Goal: Complete application form: Complete application form

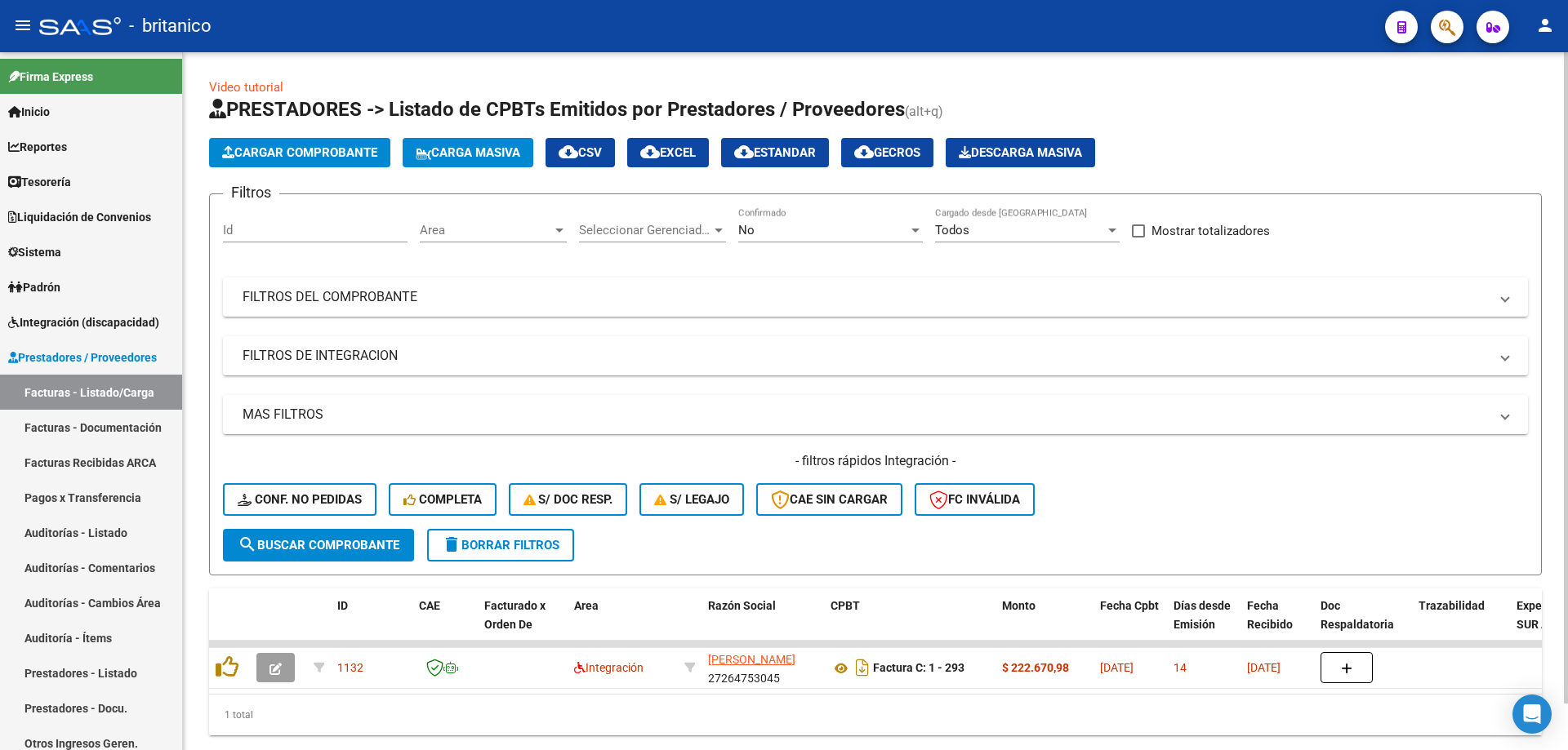
scroll to position [50, 0]
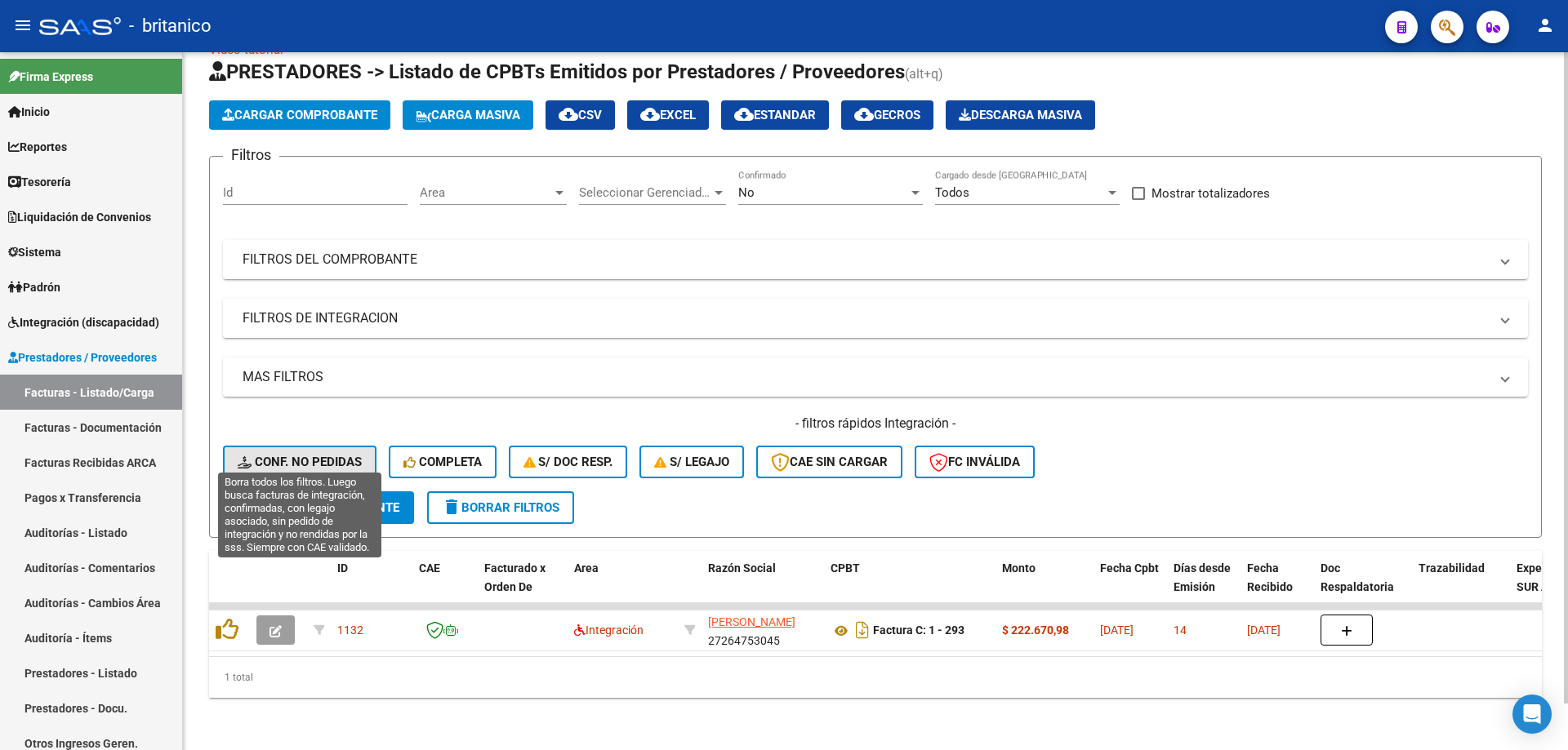
click at [305, 455] on span "Conf. no pedidas" at bounding box center [299, 462] width 124 height 15
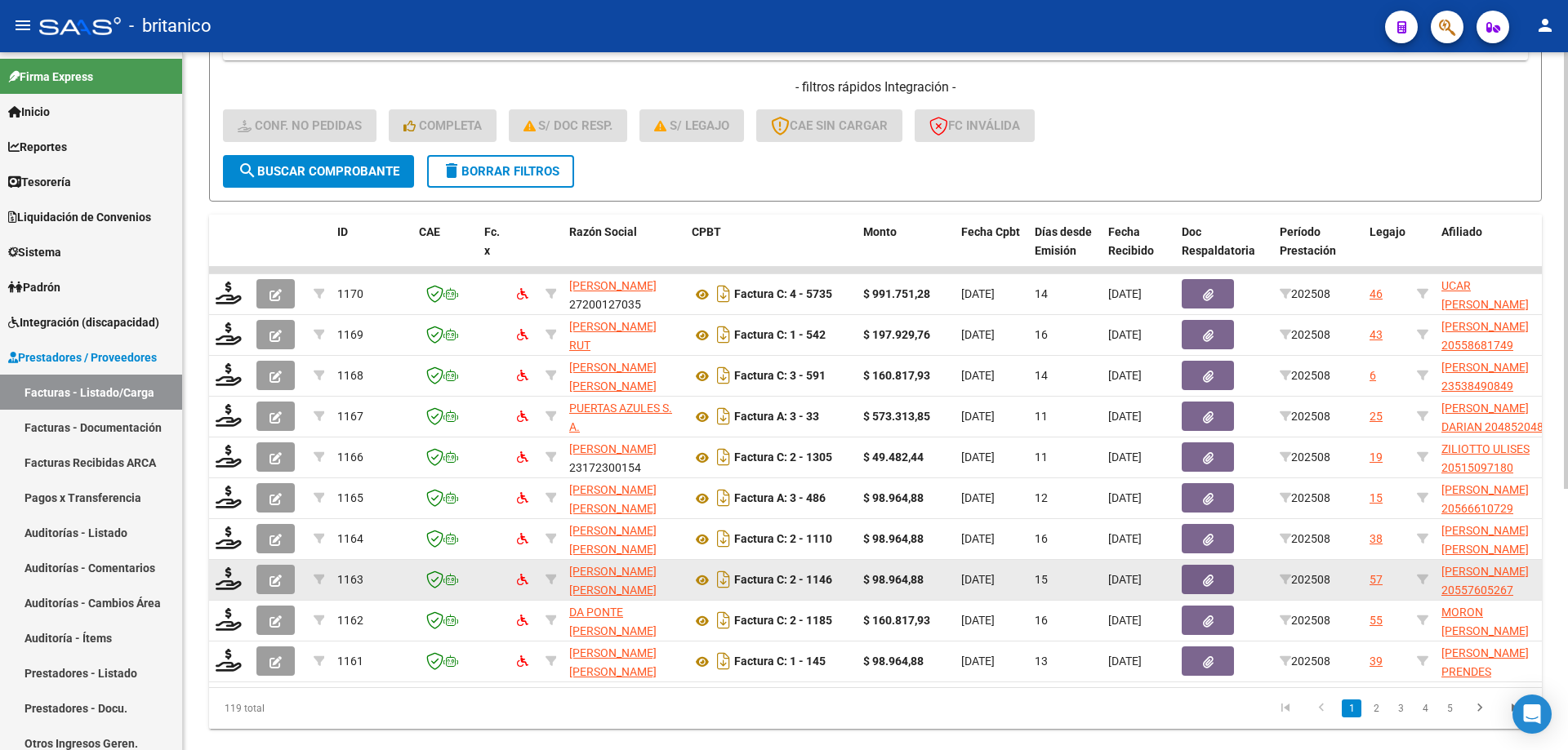
scroll to position [376, 0]
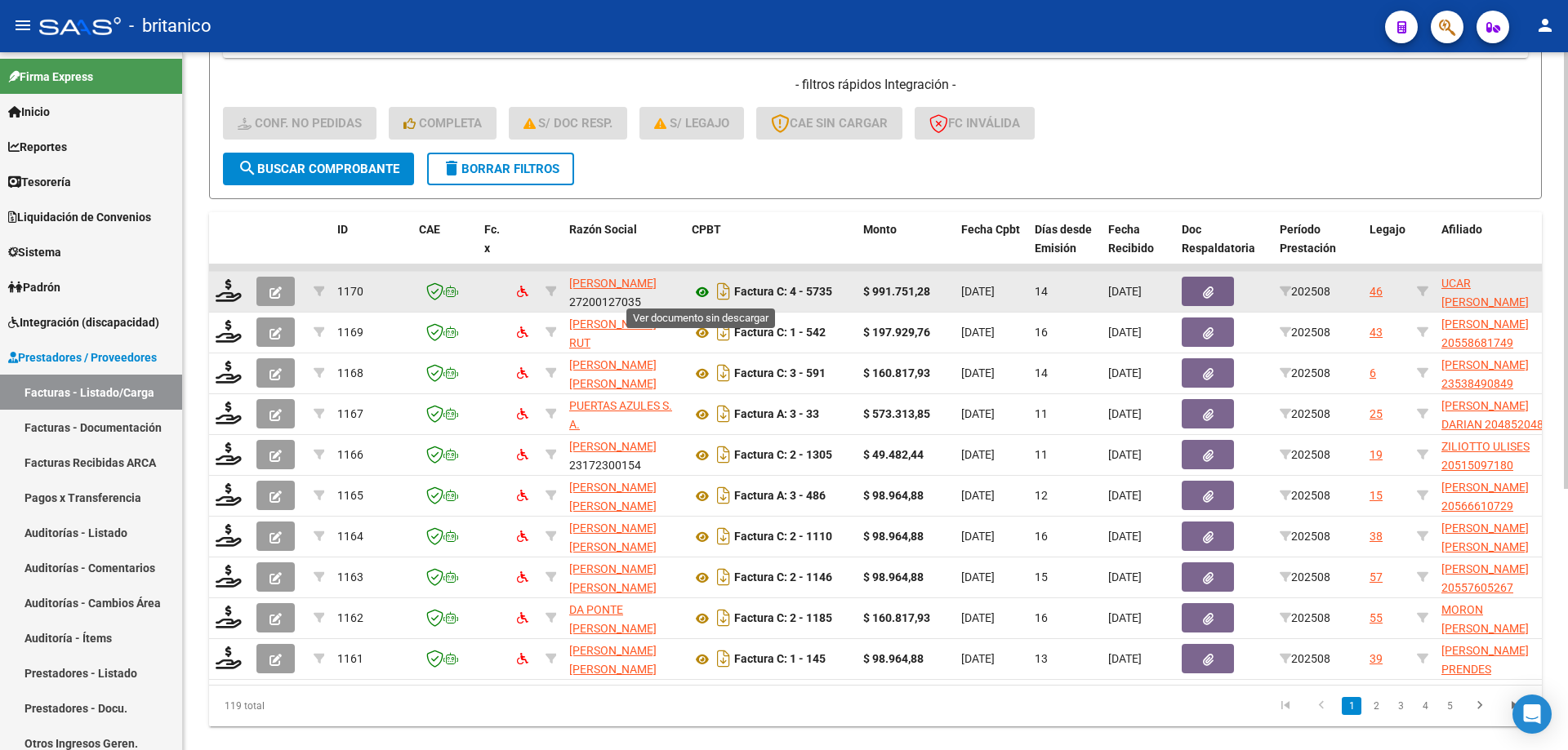
click at [706, 290] on icon at bounding box center [702, 292] width 21 height 20
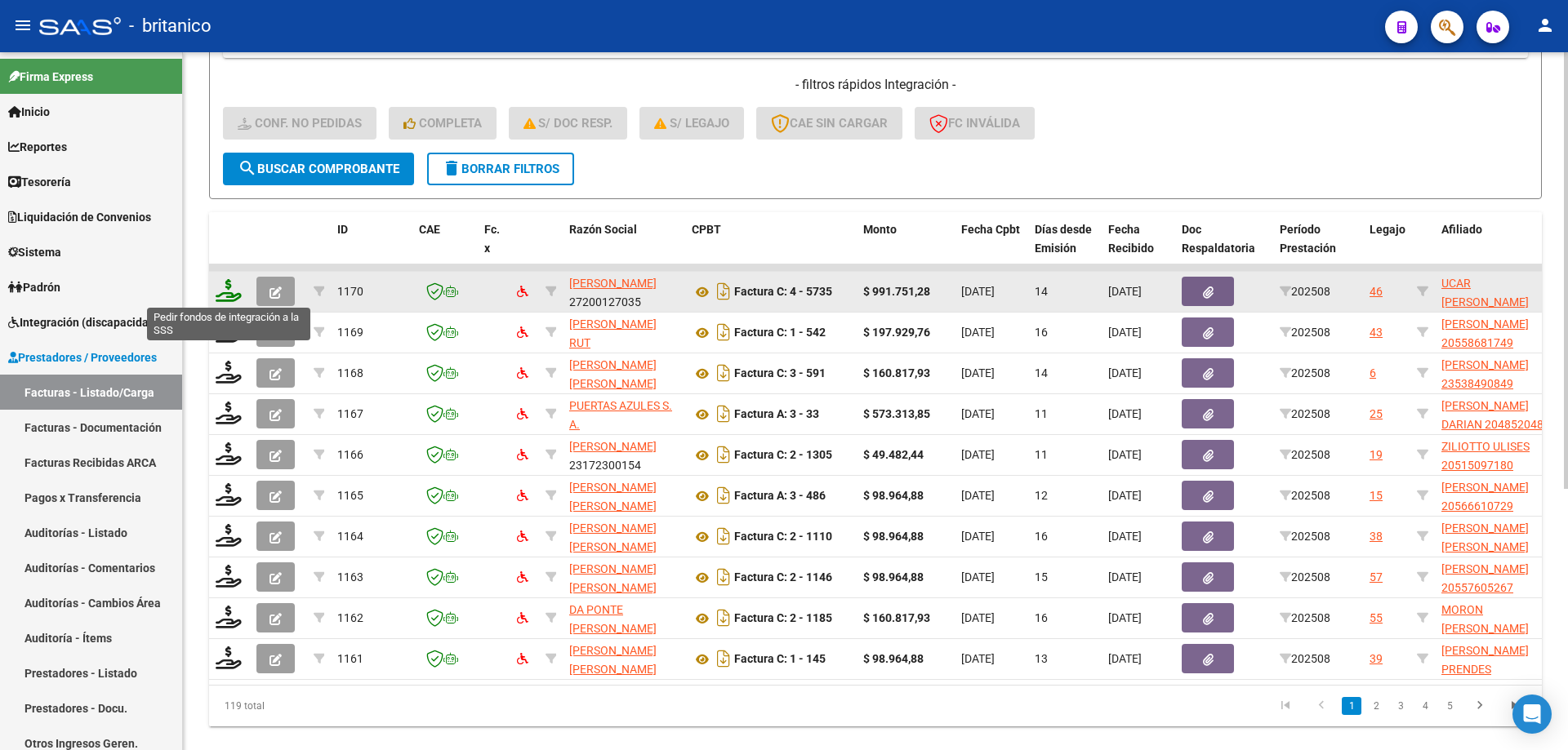
click at [225, 282] on icon at bounding box center [229, 291] width 27 height 23
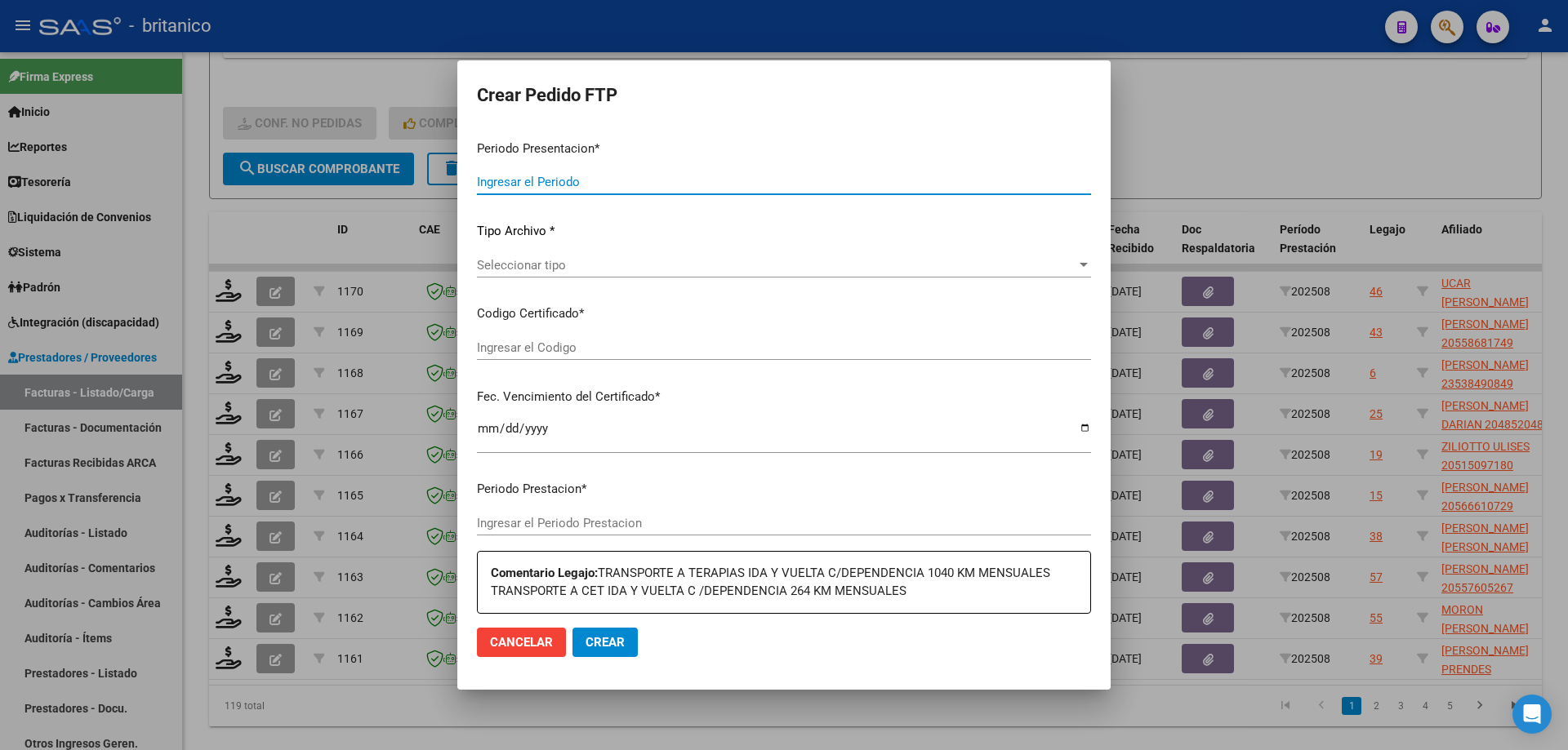
type input "202508"
type input "$ 991.751,28"
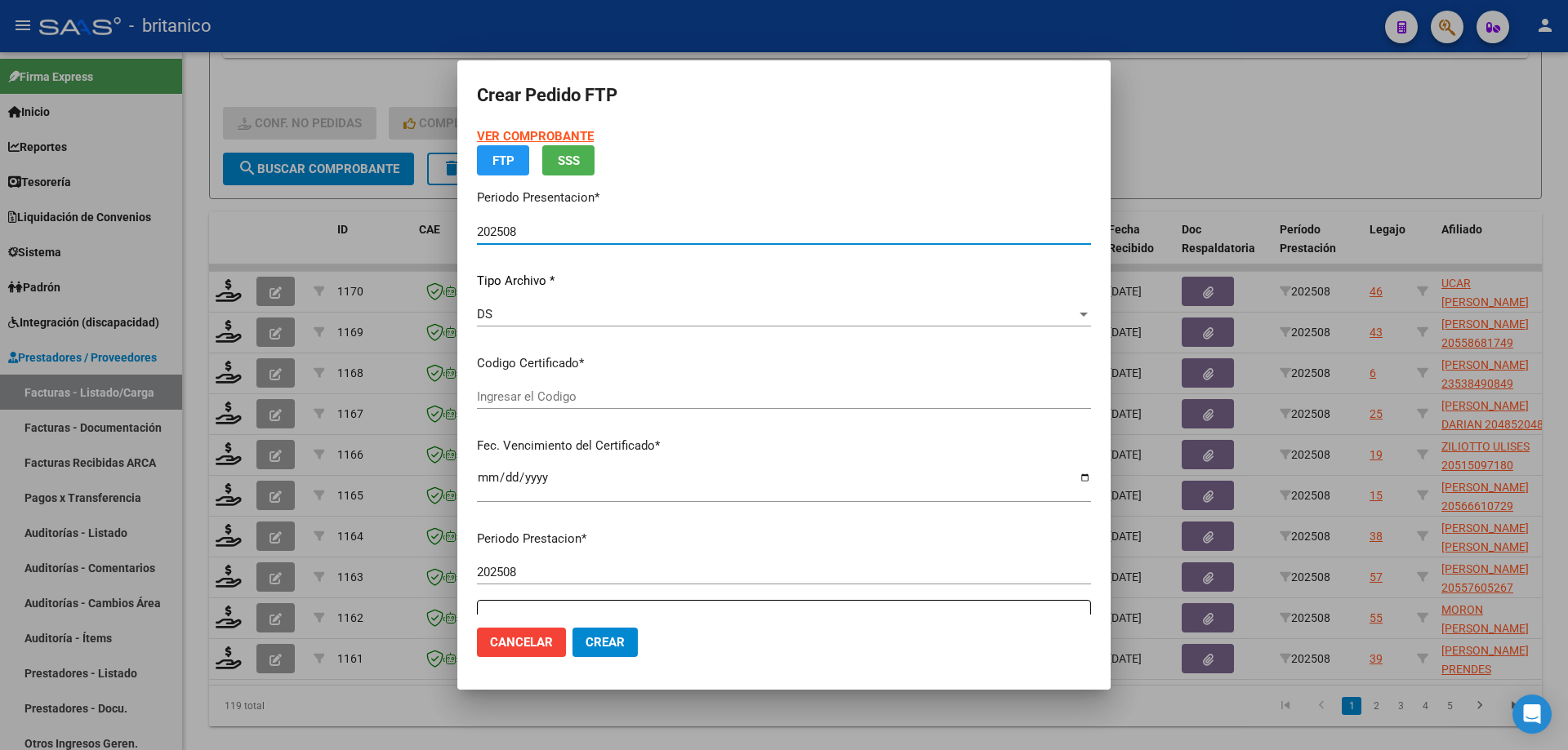
type input "ARG0200046956679-2023011820330118BS350"
type input "[DATE]"
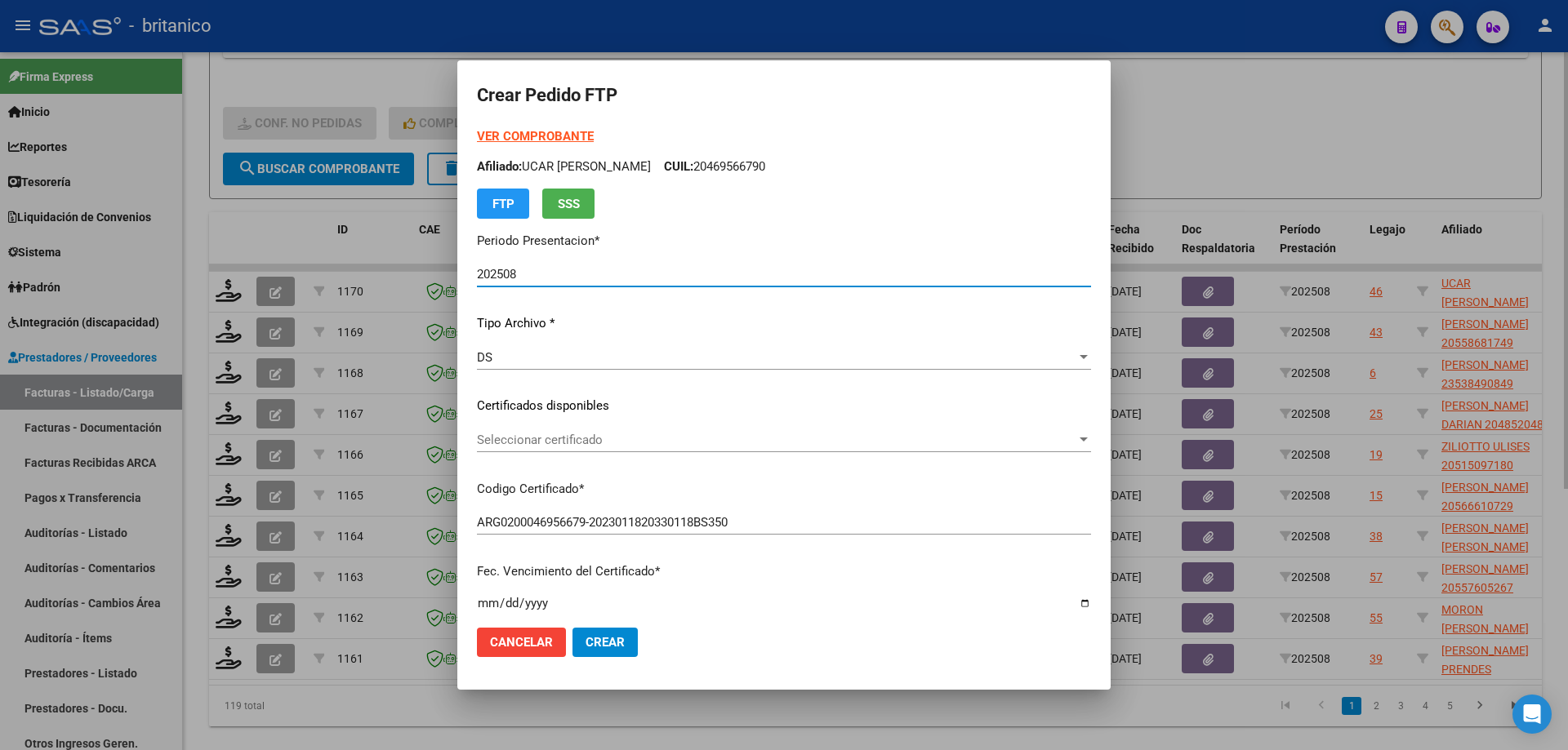
click at [1169, 163] on div at bounding box center [784, 375] width 1568 height 750
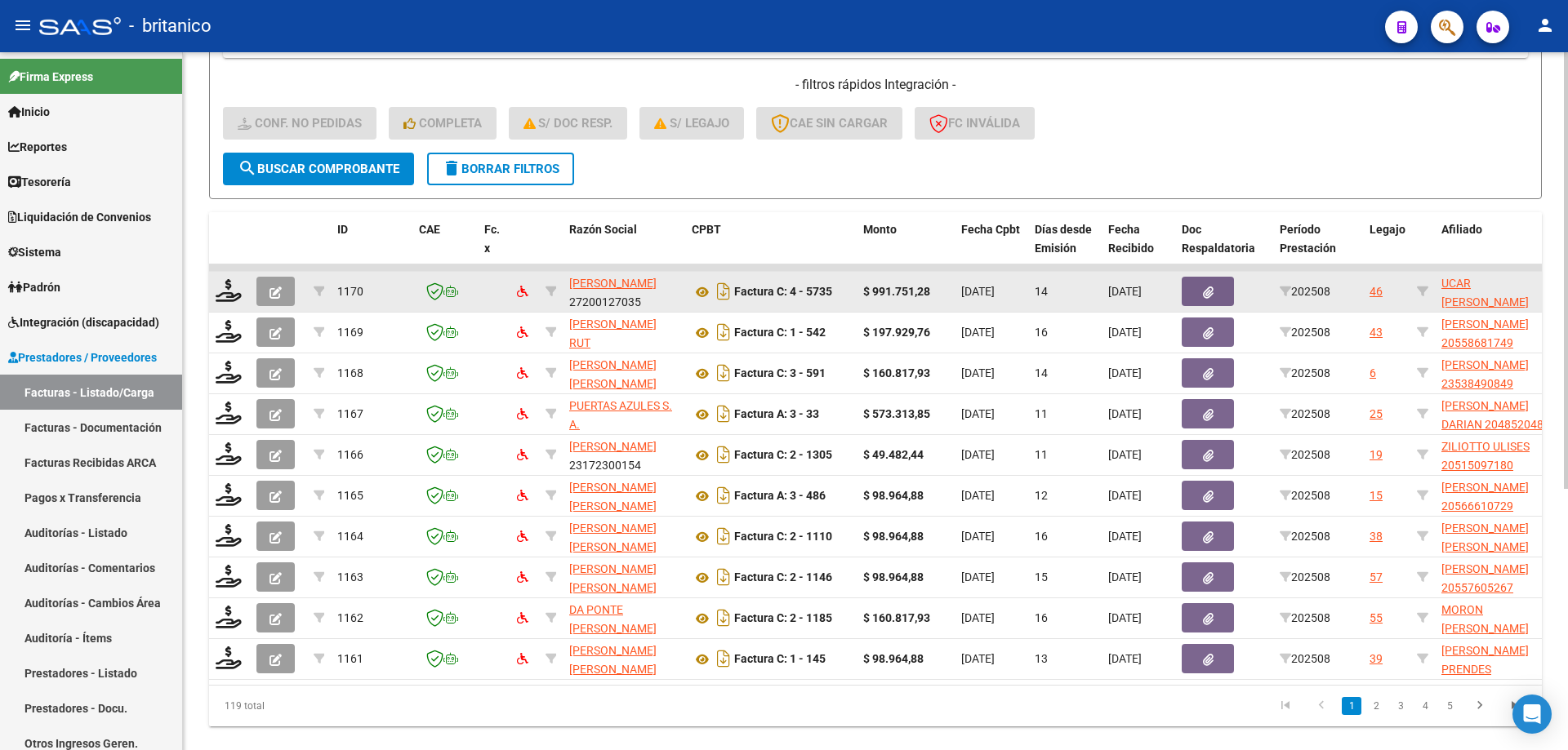
click at [210, 279] on datatable-body-cell at bounding box center [229, 292] width 41 height 40
click at [233, 288] on icon at bounding box center [229, 291] width 27 height 23
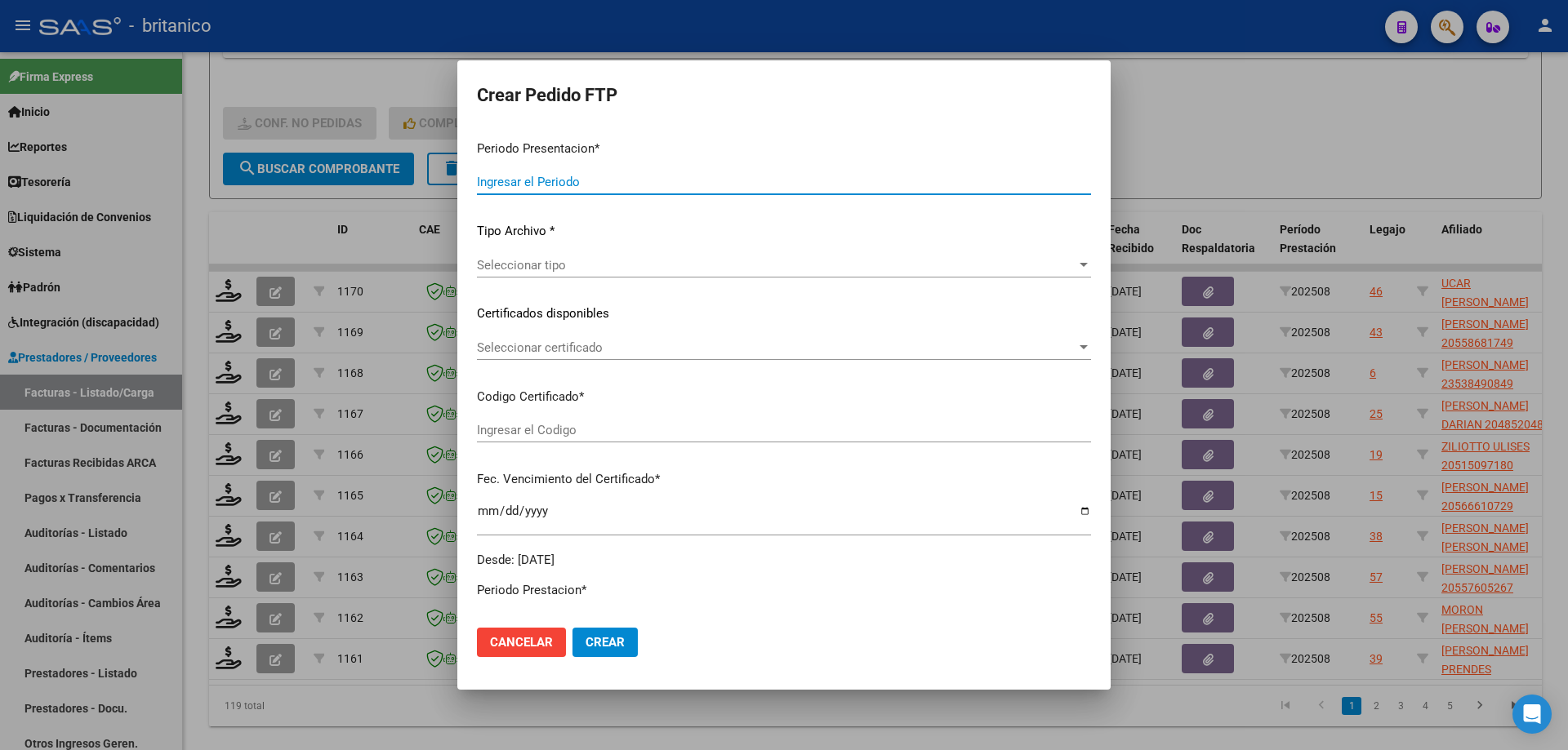
type input "202508"
type input "$ 991.751,28"
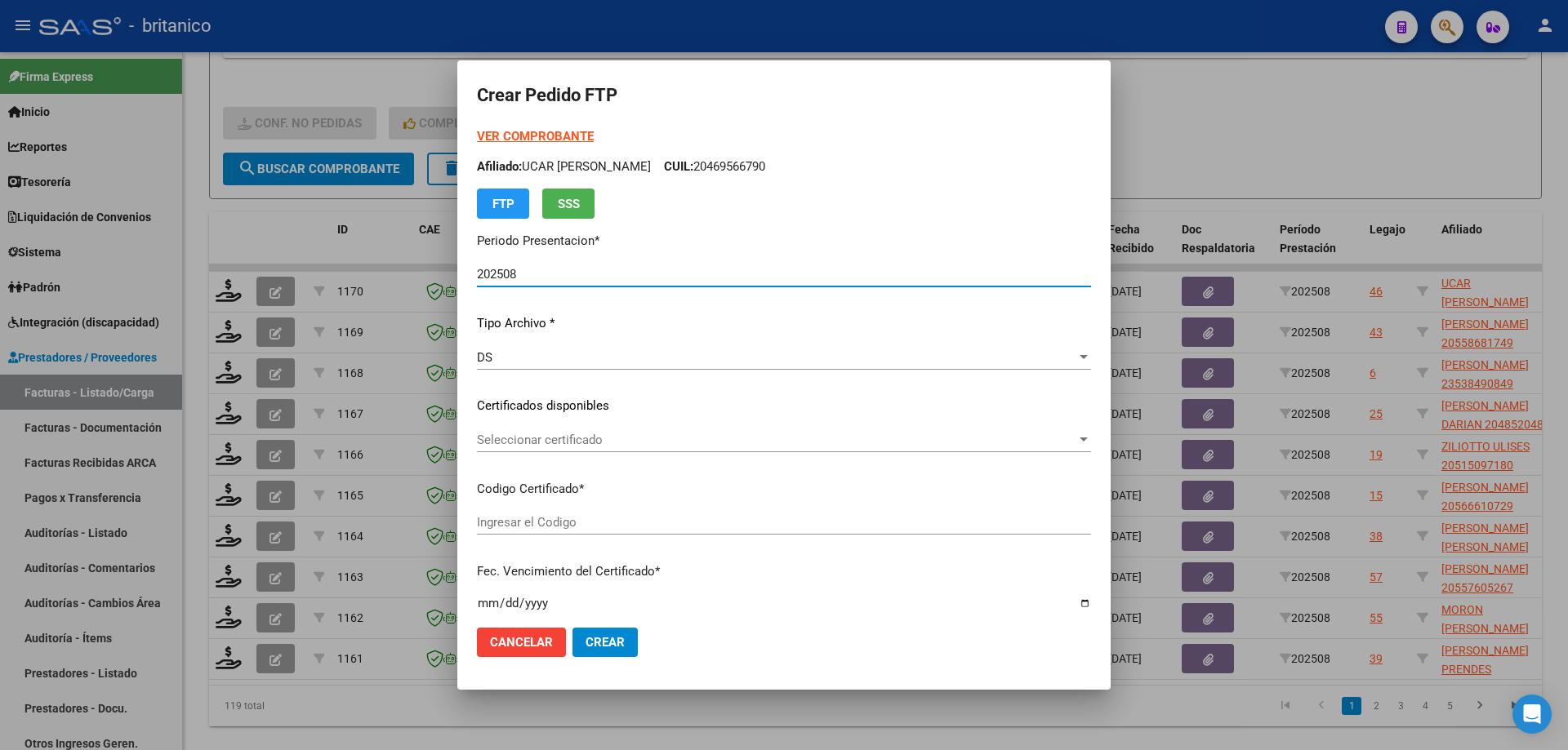
type input "ARG0200046956679-2023011820330118BS350"
type input "[DATE]"
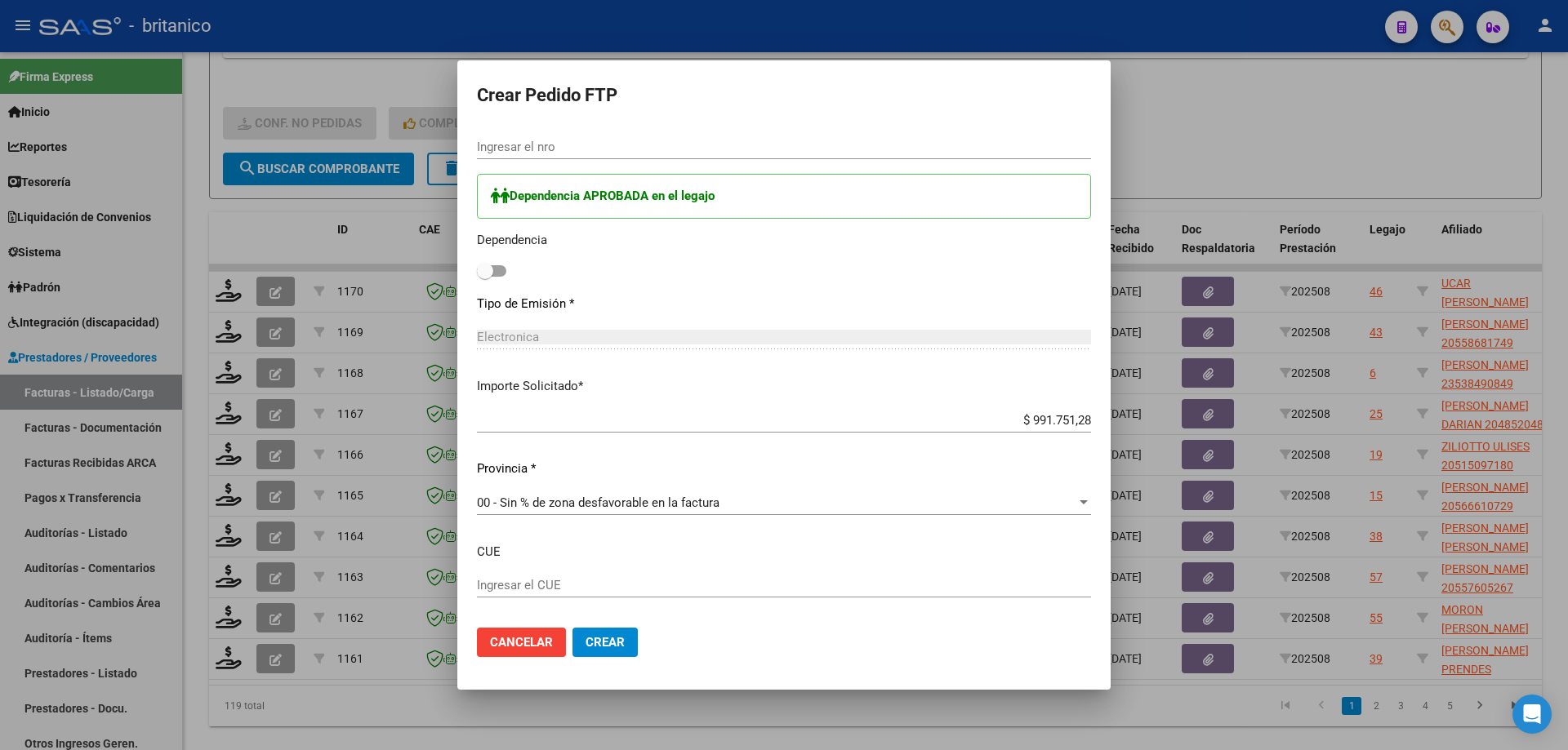
scroll to position [898, 0]
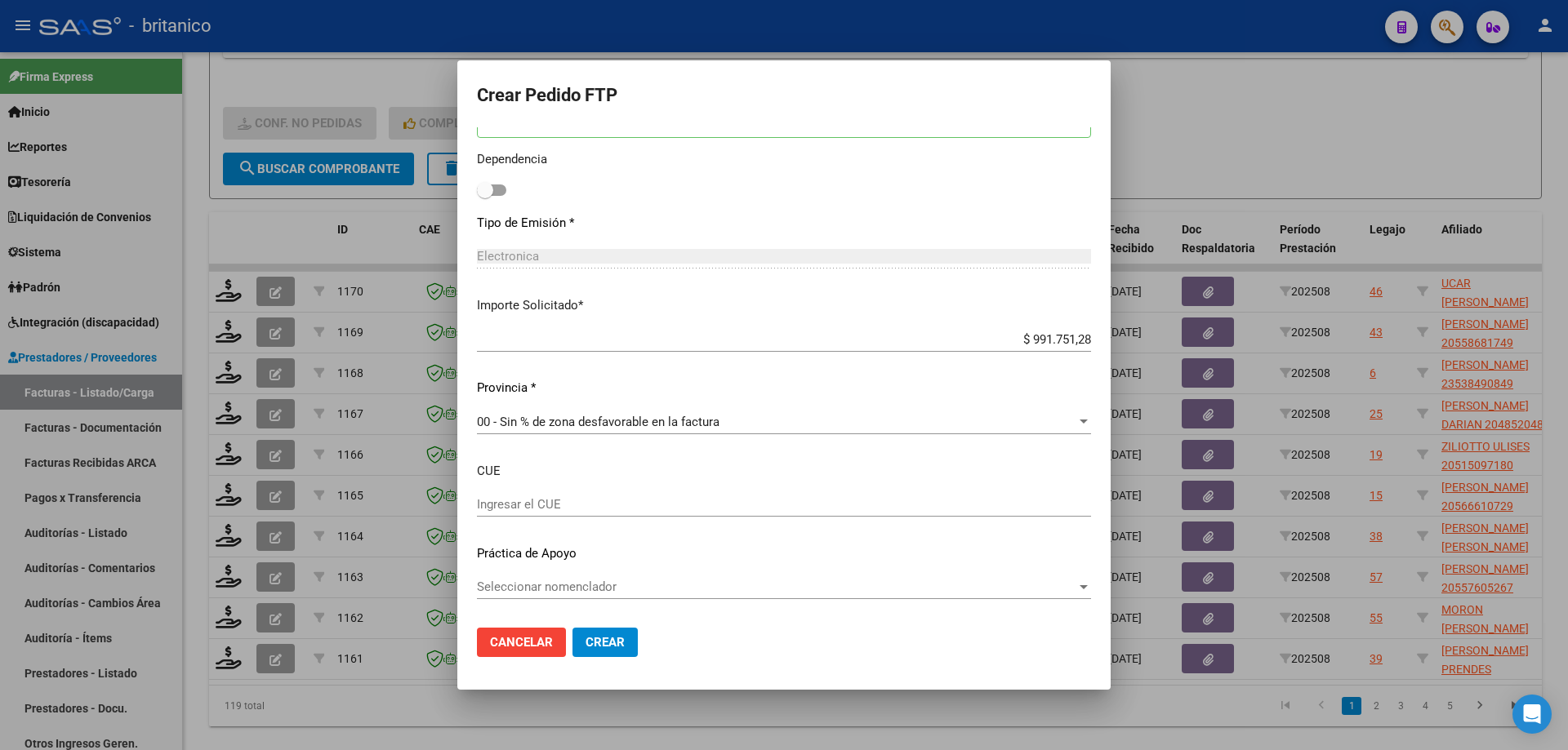
click at [654, 716] on div at bounding box center [784, 375] width 1568 height 750
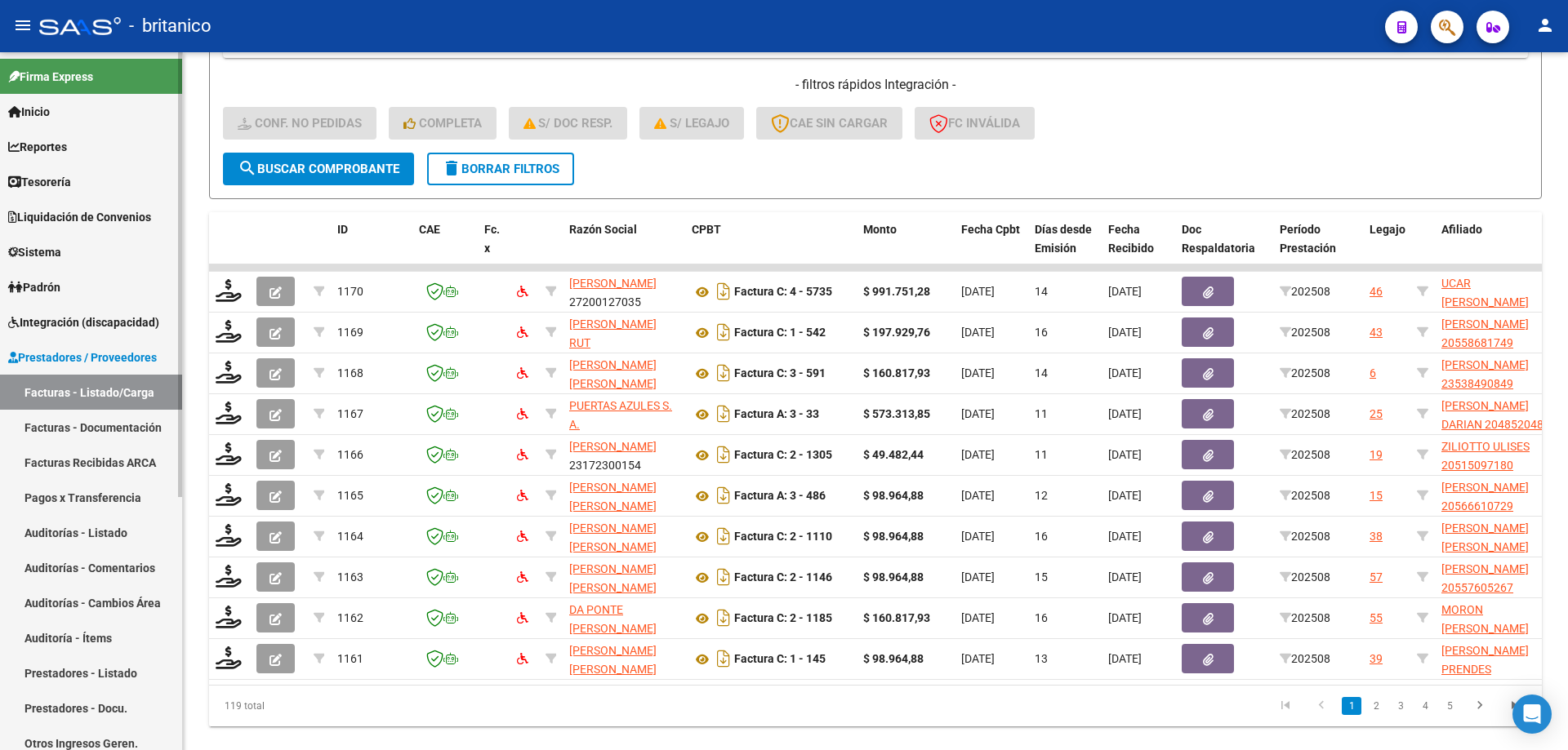
click at [123, 324] on span "Integración (discapacidad)" at bounding box center [84, 322] width 152 height 18
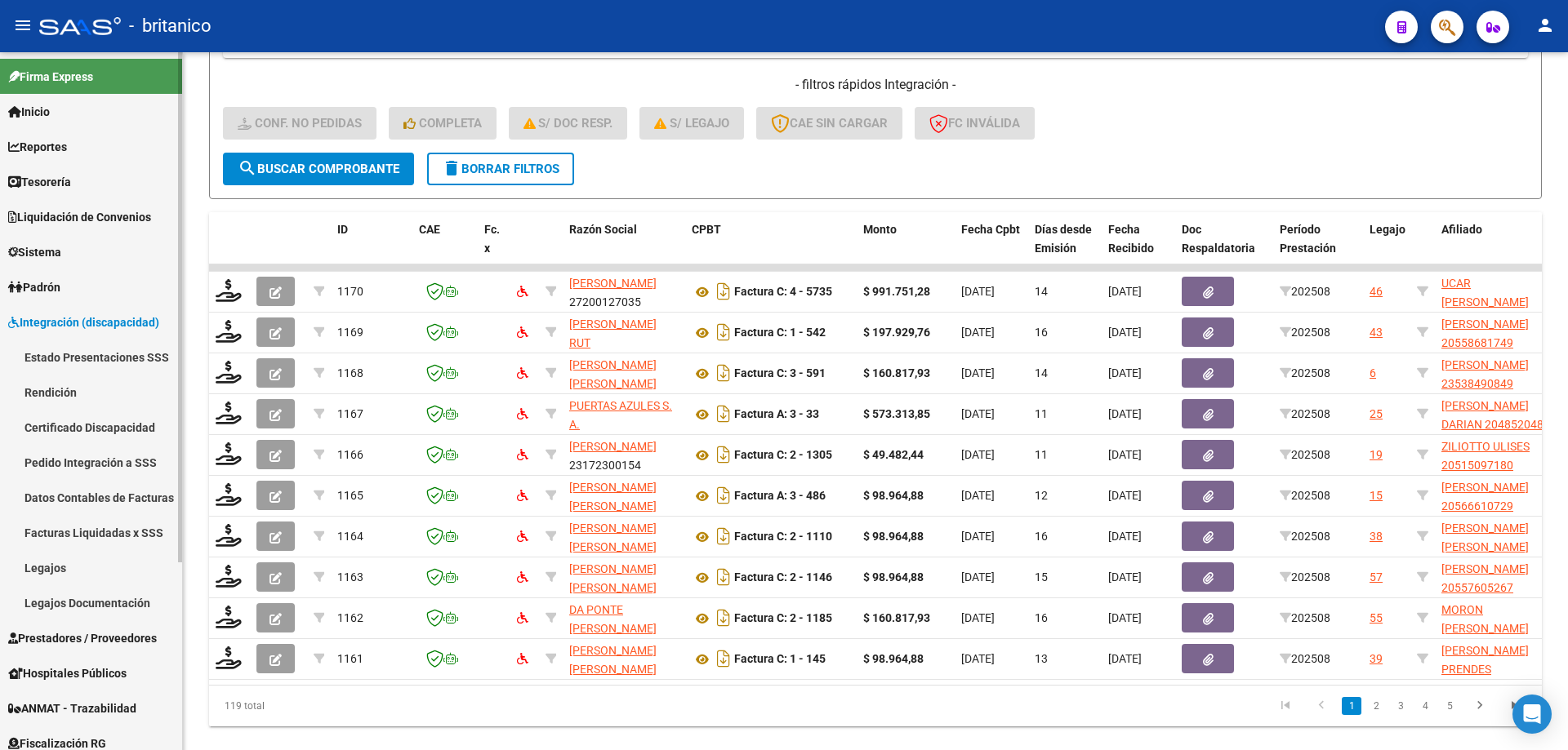
click at [27, 455] on link "Pedido Integración a SSS" at bounding box center [91, 462] width 182 height 35
click at [126, 455] on link "Pedido Integración a SSS" at bounding box center [91, 462] width 182 height 35
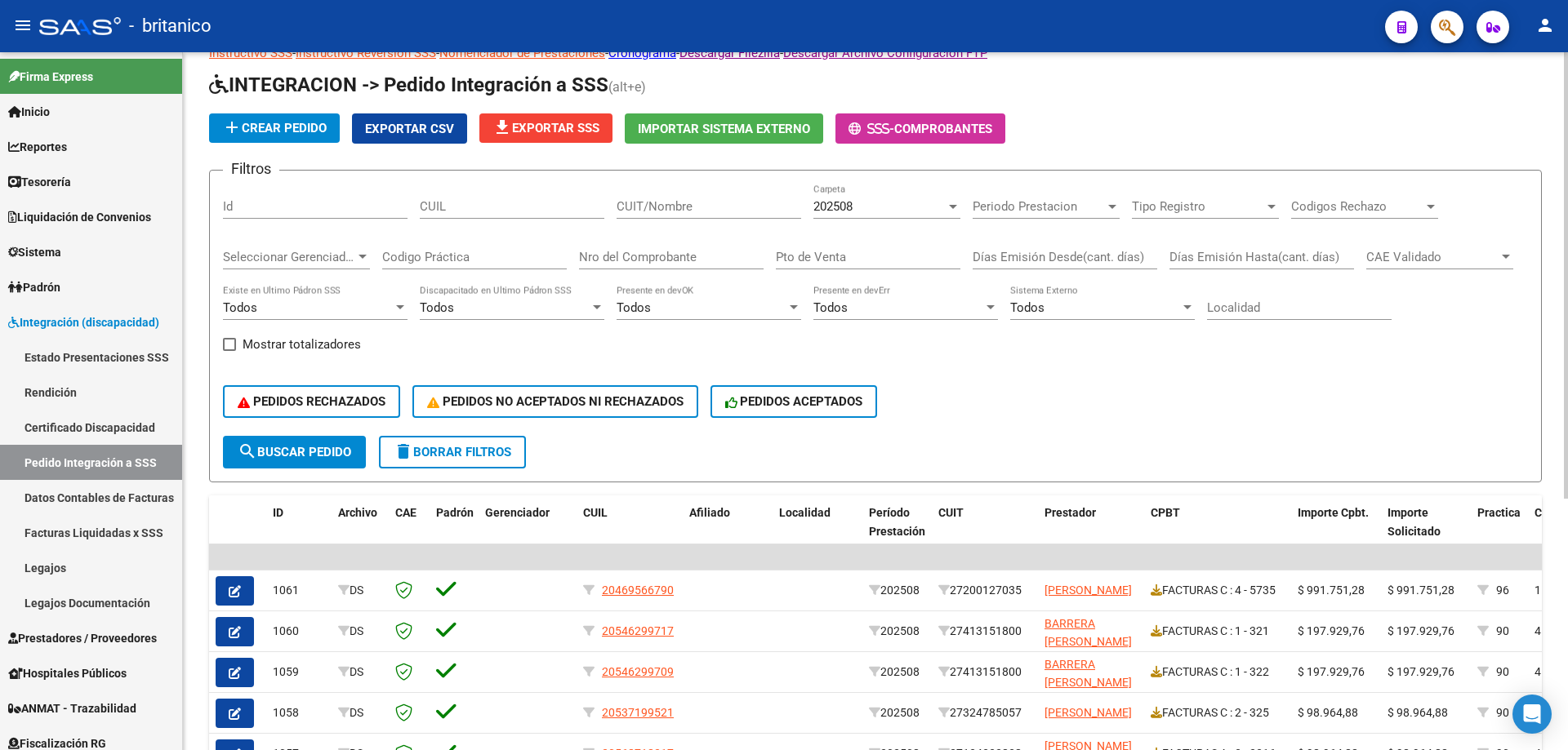
scroll to position [81, 0]
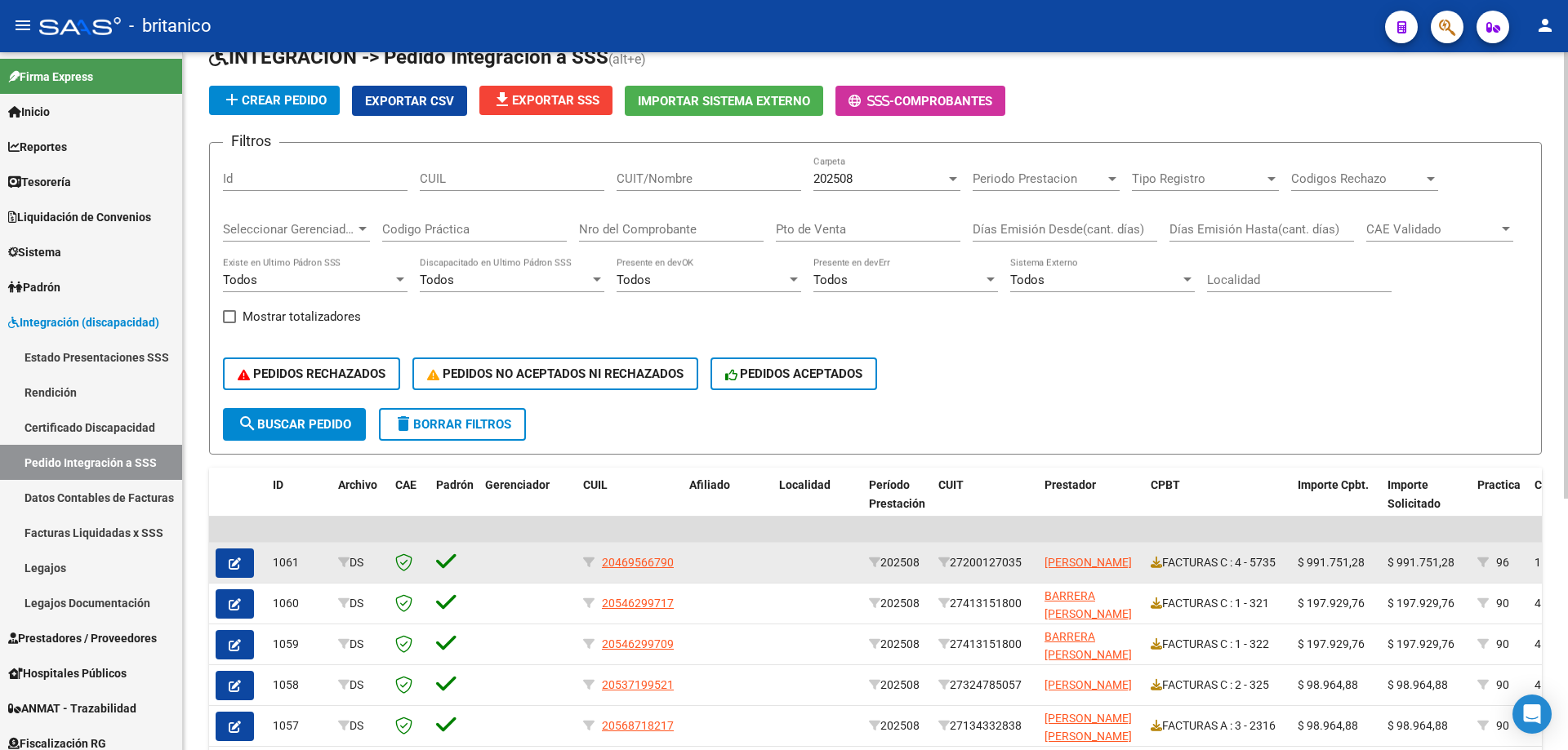
click at [233, 558] on icon "button" at bounding box center [234, 563] width 12 height 12
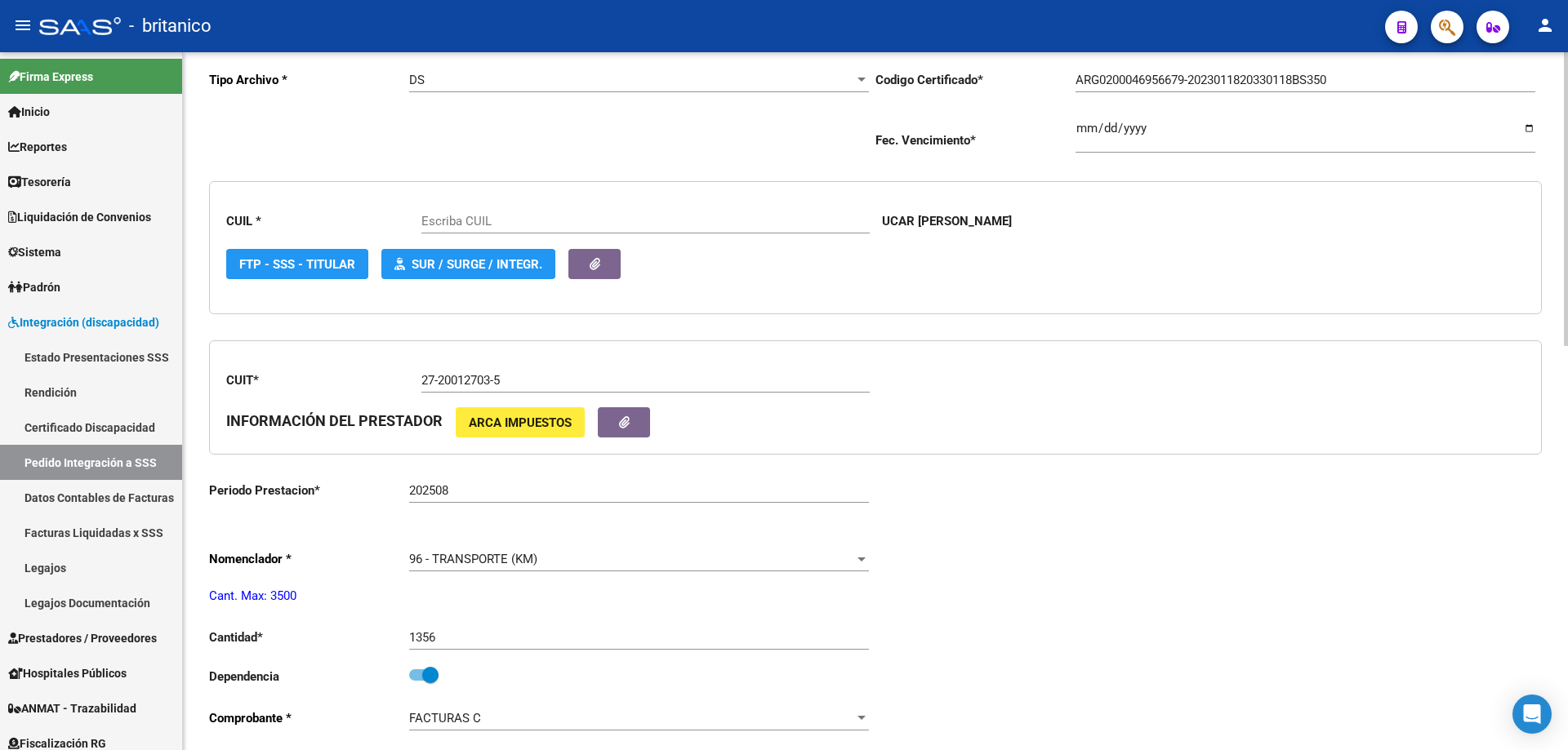
type input "20469566790"
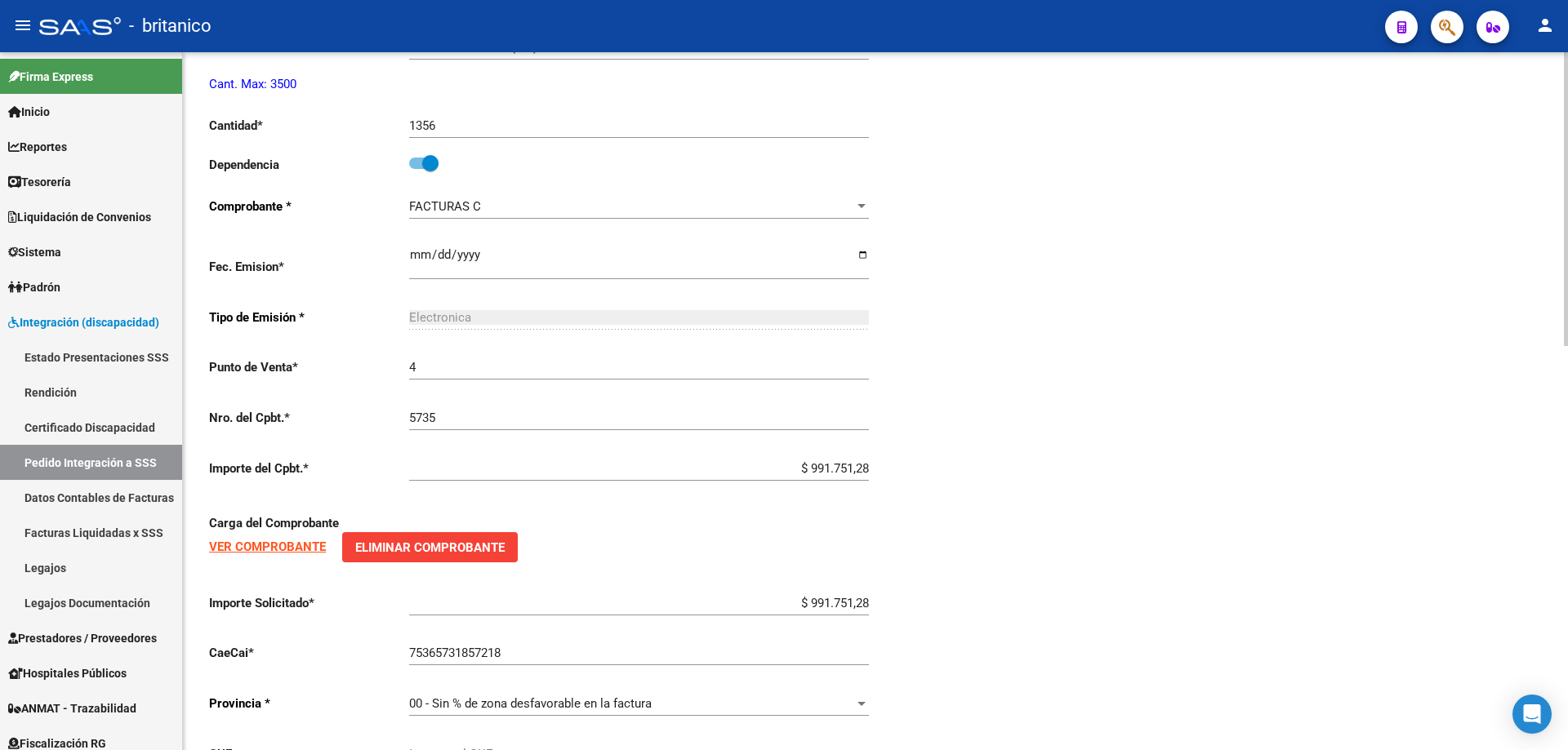
scroll to position [959, 0]
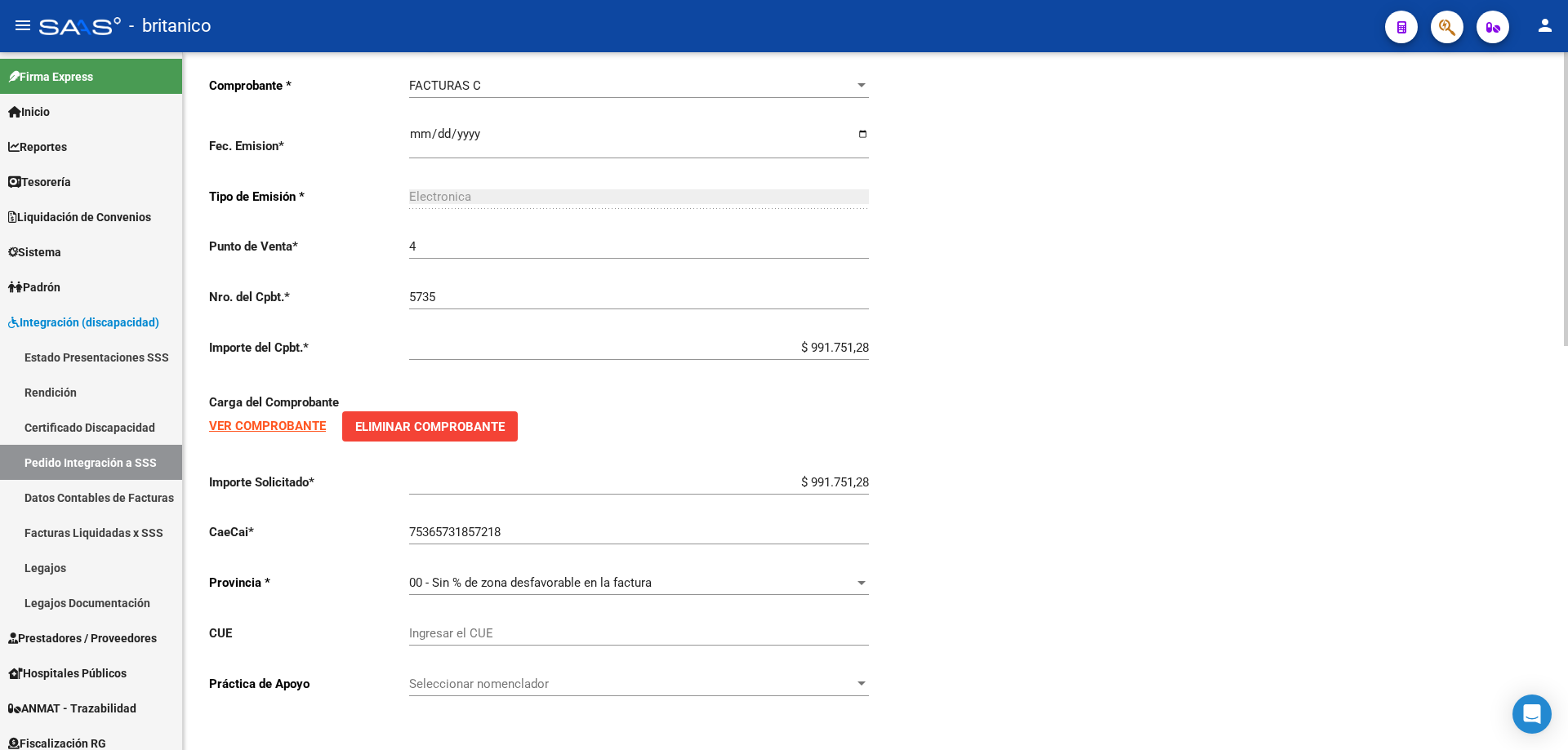
click at [863, 685] on div at bounding box center [861, 684] width 9 height 4
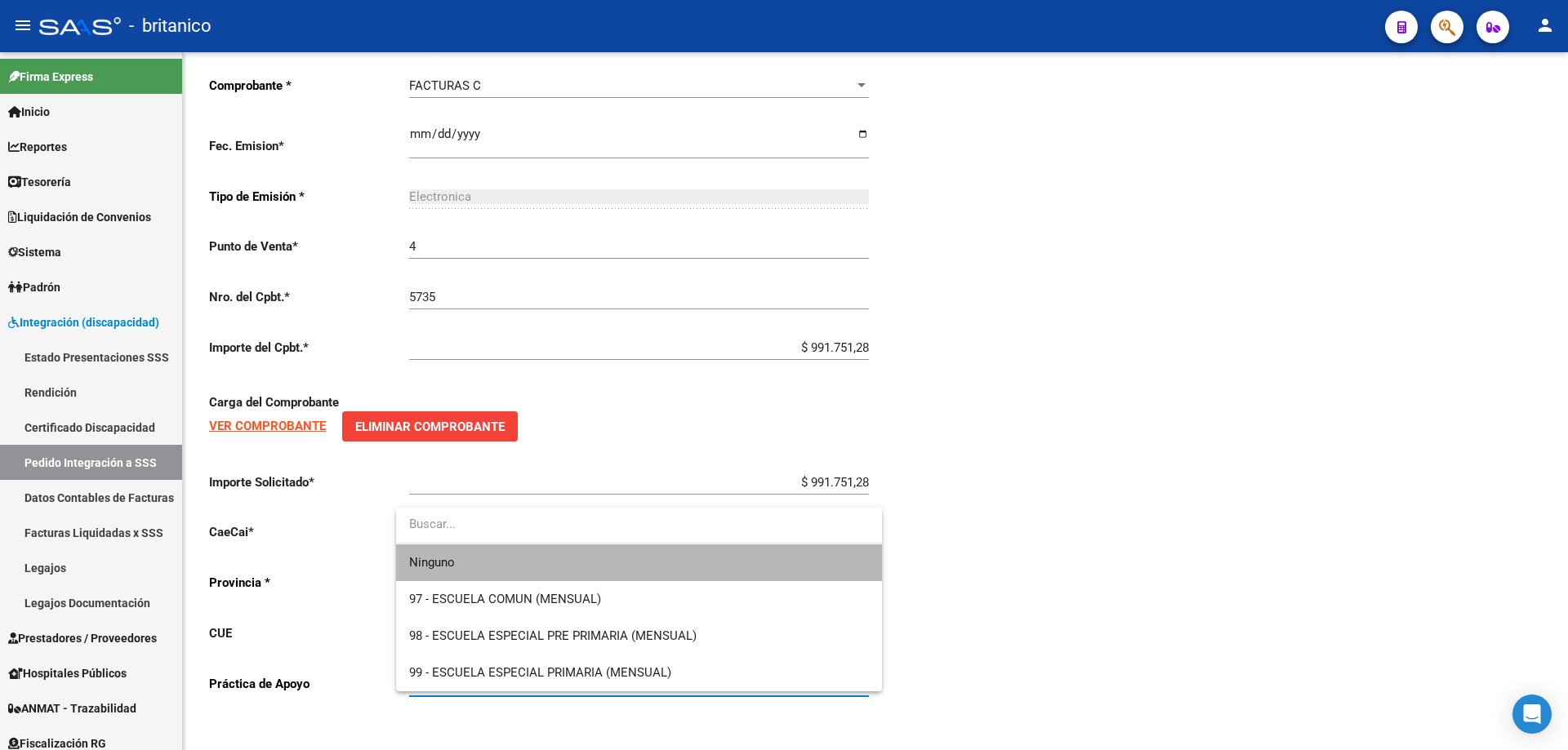
click at [520, 554] on span "Ninguno" at bounding box center [639, 562] width 460 height 37
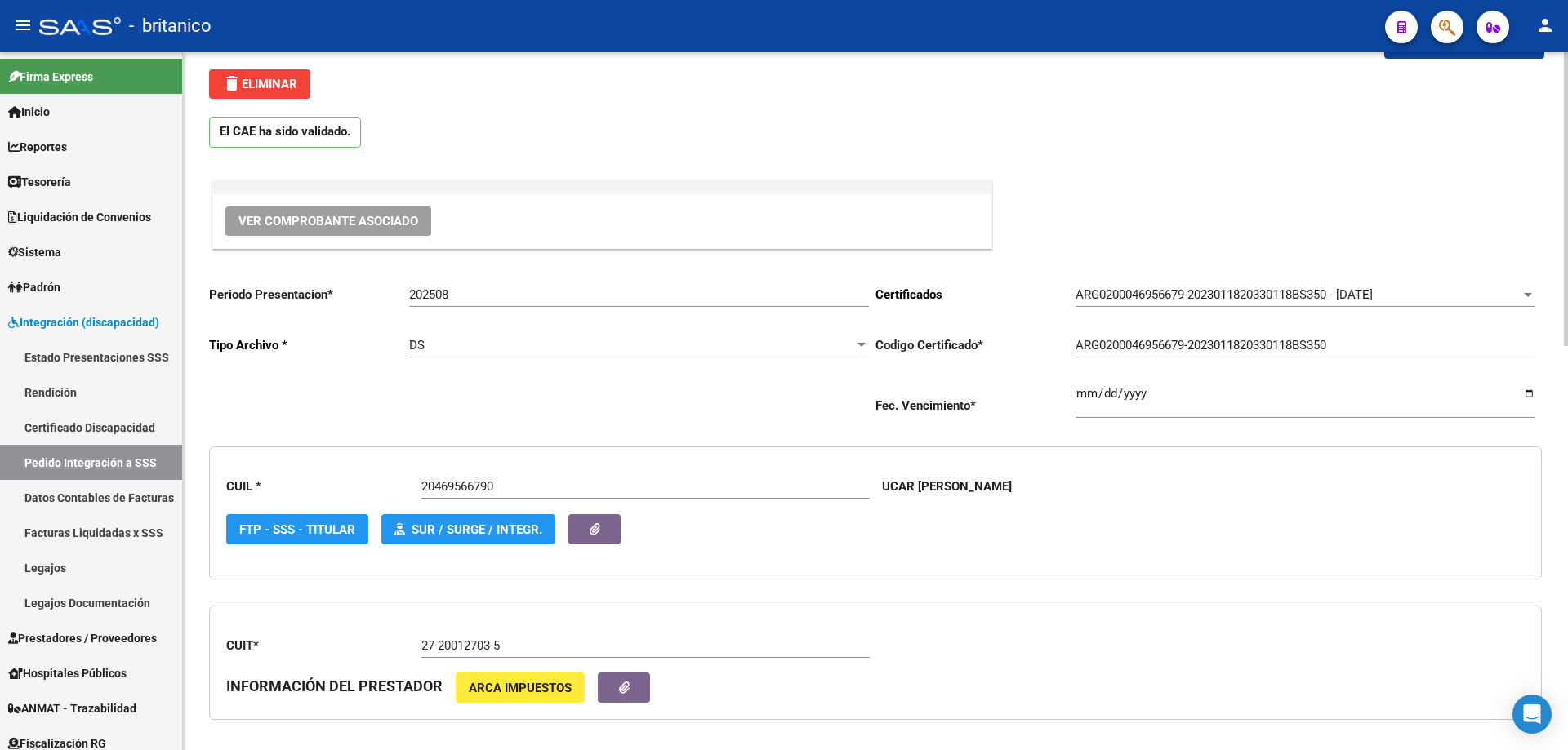
scroll to position [0, 0]
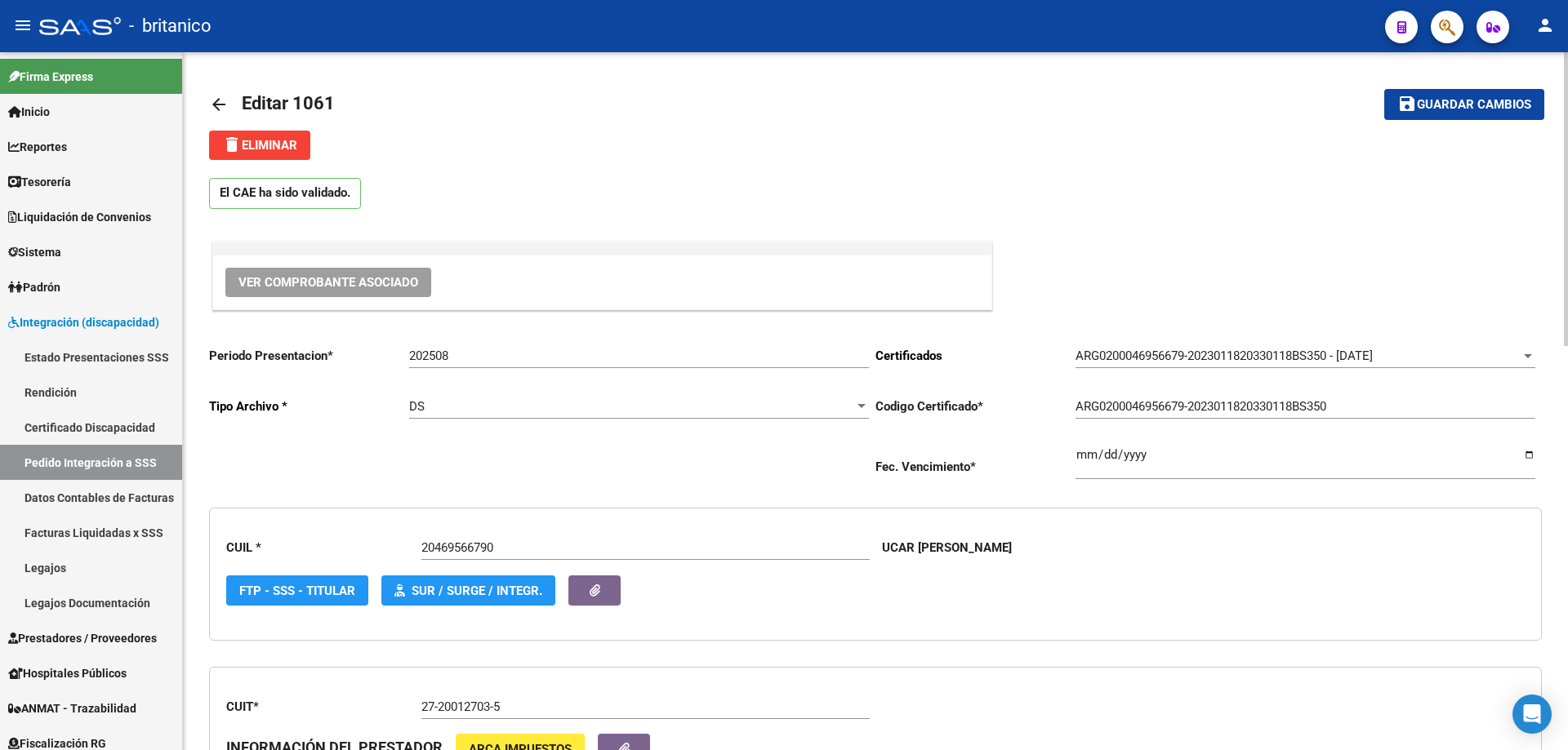
click at [1498, 107] on span "Guardar cambios" at bounding box center [1474, 105] width 115 height 15
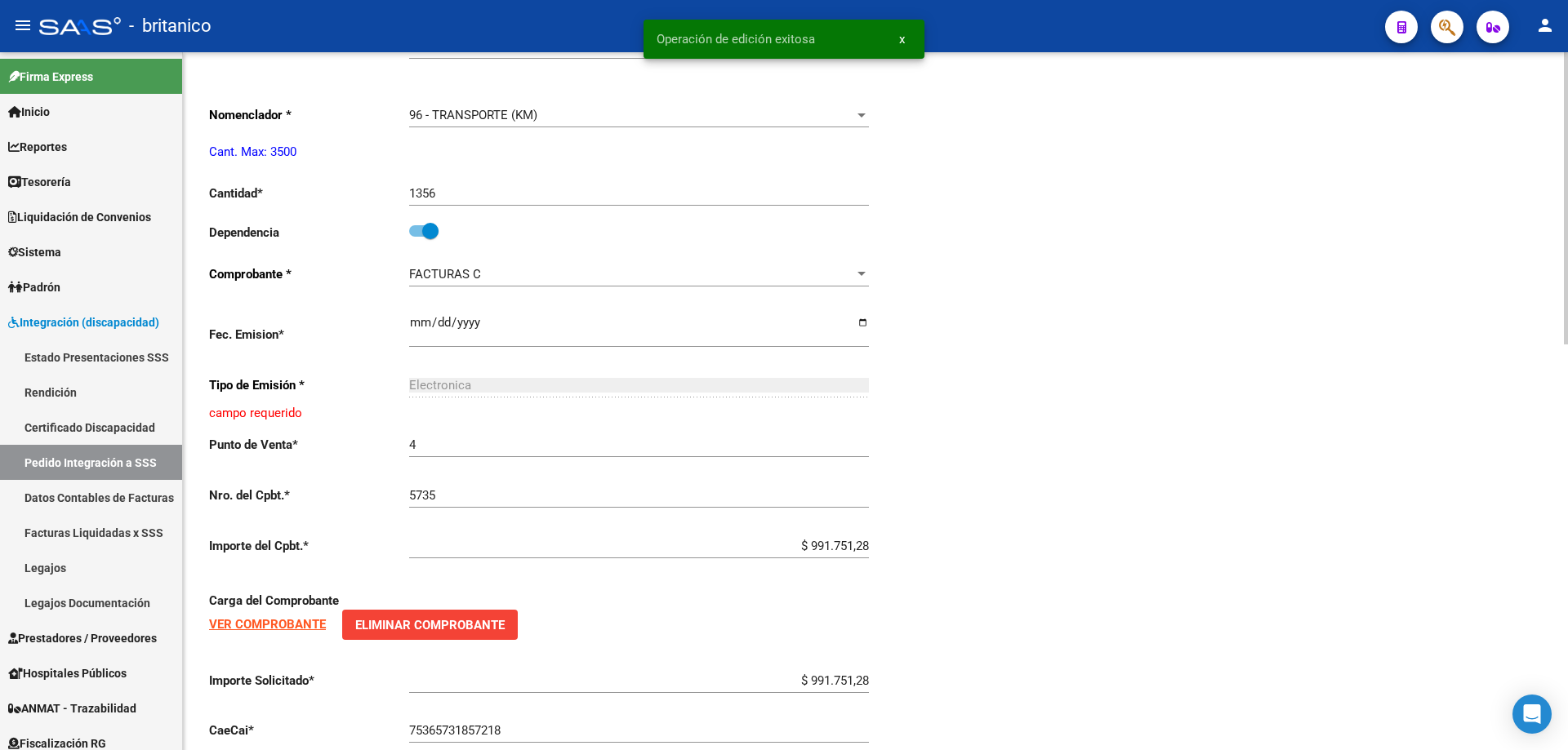
scroll to position [816, 0]
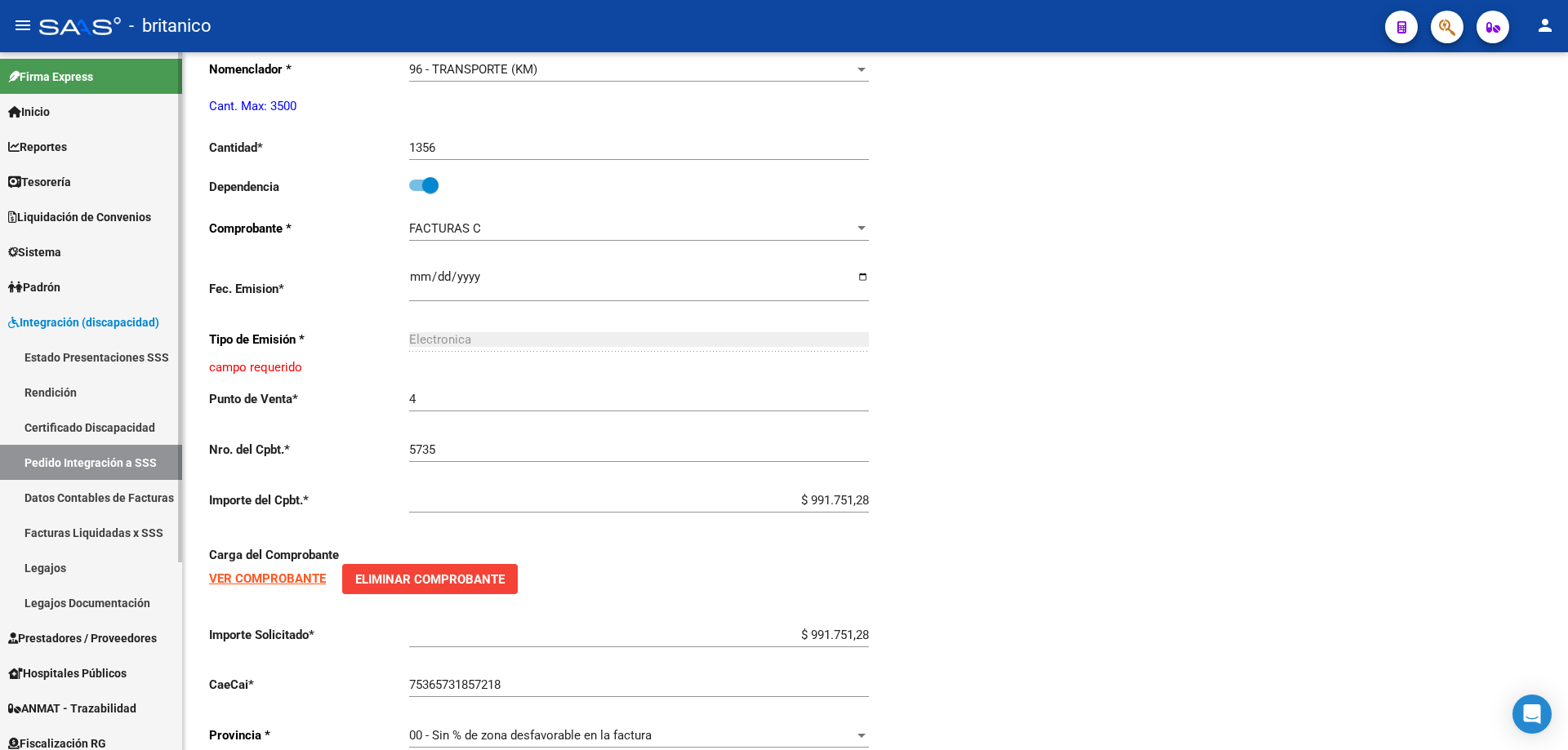
click at [68, 321] on span "Integración (discapacidad)" at bounding box center [84, 322] width 152 height 18
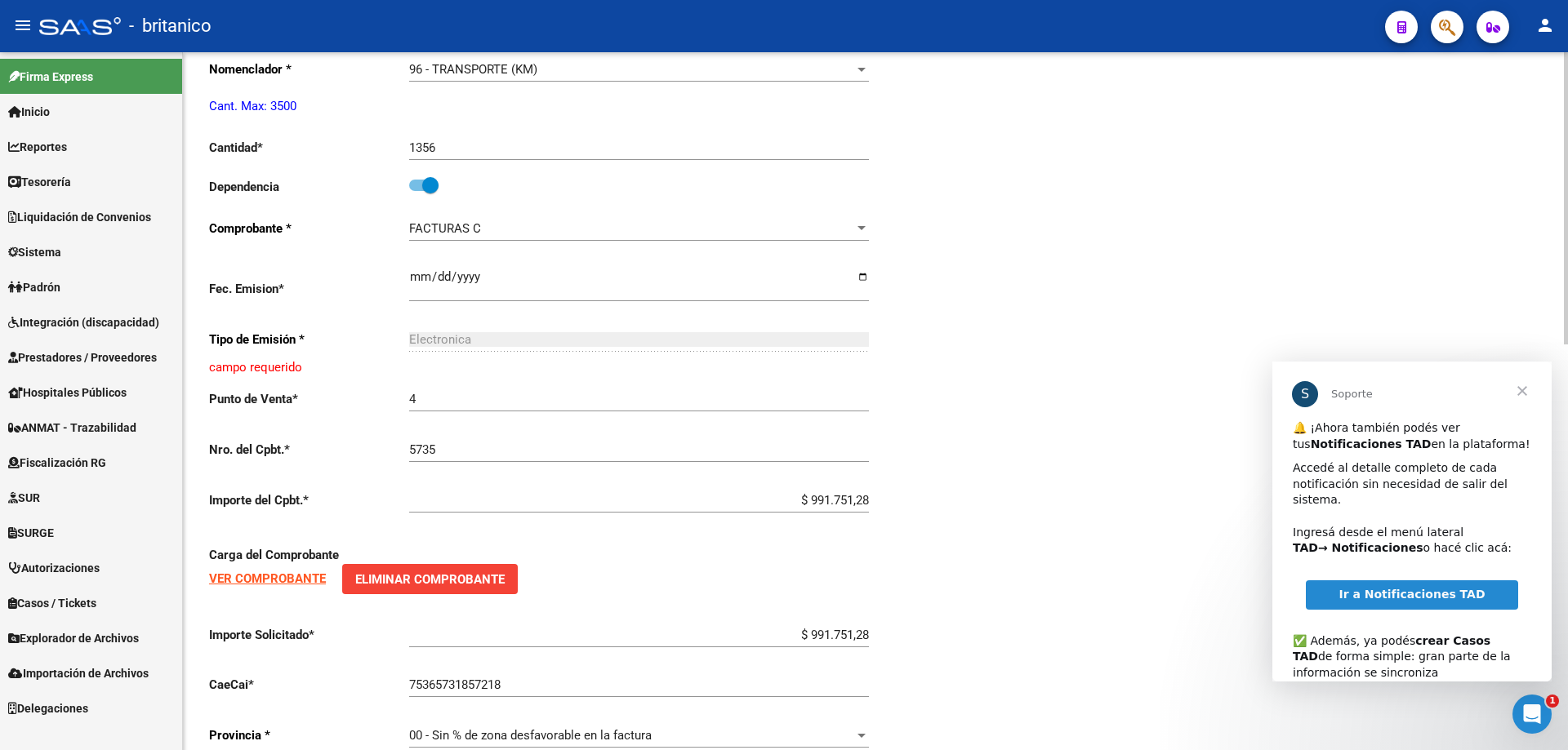
scroll to position [0, 0]
